Goal: Navigation & Orientation: Find specific page/section

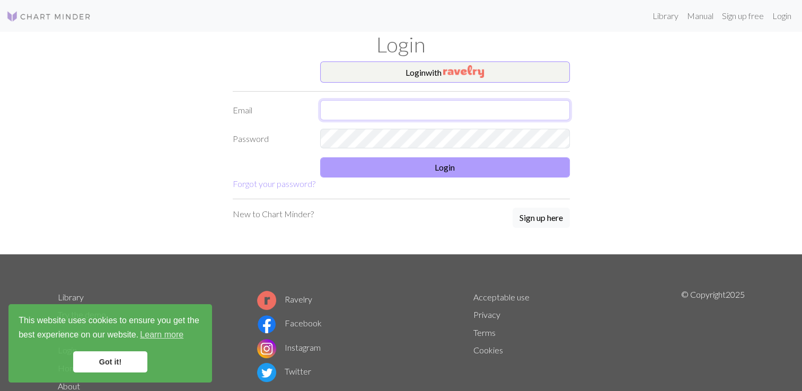
type input "[EMAIL_ADDRESS][DOMAIN_NAME]"
click at [431, 170] on button "Login" at bounding box center [445, 167] width 250 height 20
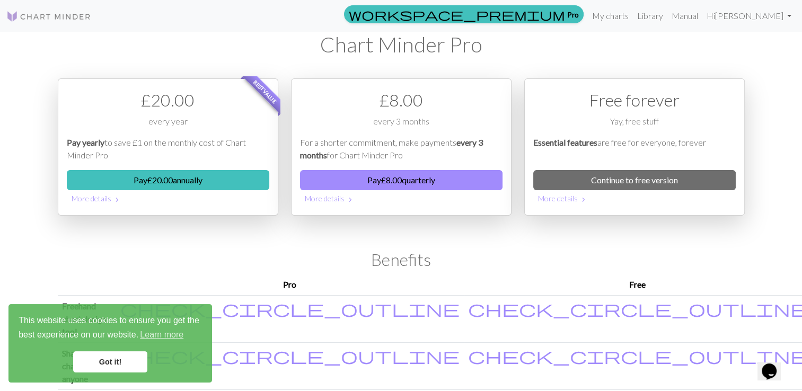
click at [772, 260] on div "workspace_premium Pro My charts Library Manual Hi [PERSON_NAME] Account setting…" at bounding box center [401, 195] width 802 height 391
click at [632, 16] on link "My charts" at bounding box center [610, 15] width 45 height 21
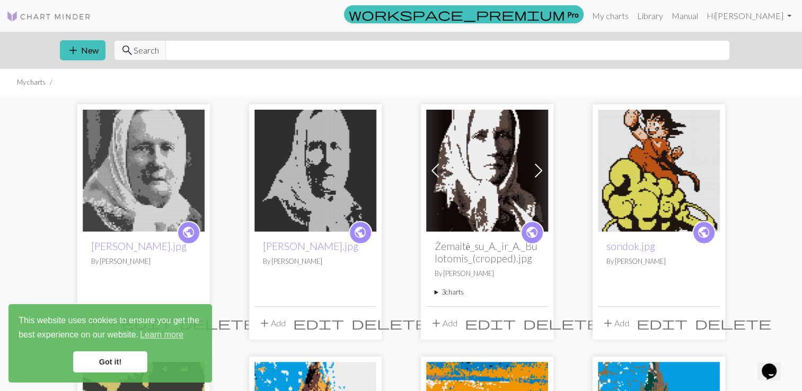
click at [107, 358] on link "Got it!" at bounding box center [110, 362] width 74 height 21
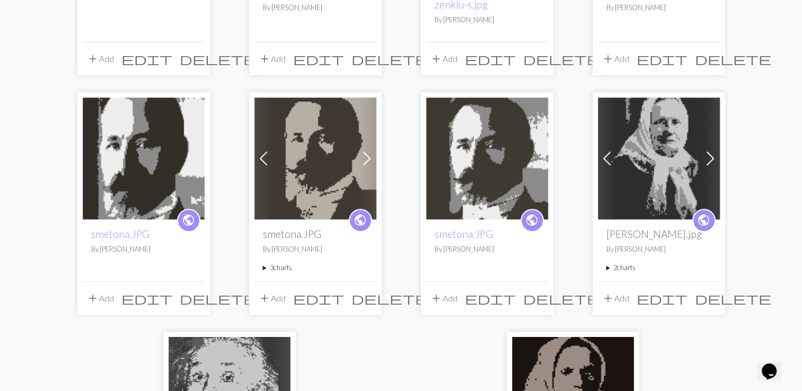
scroll to position [583, 0]
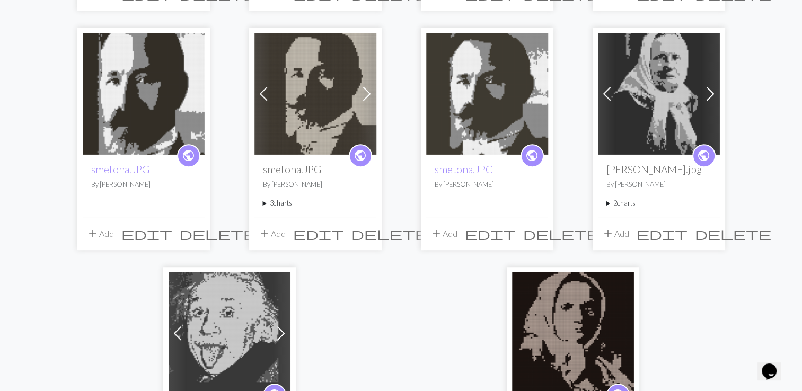
click at [759, 215] on div "public [PERSON_NAME].jpg By [PERSON_NAME] add Add edit delete public [PERSON_NA…" at bounding box center [401, 7] width 802 height 988
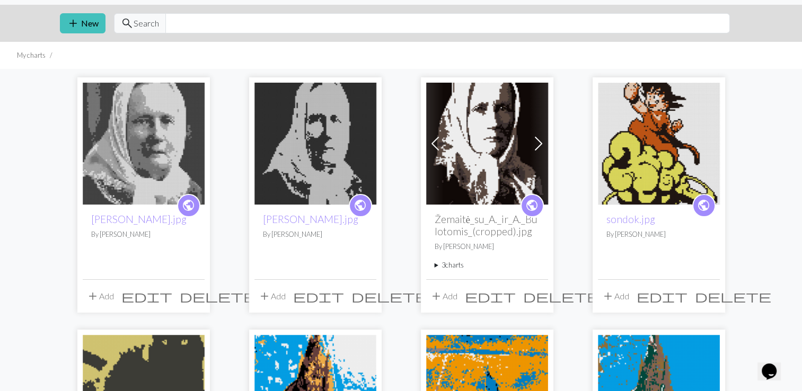
scroll to position [0, 0]
